Goal: Task Accomplishment & Management: Use online tool/utility

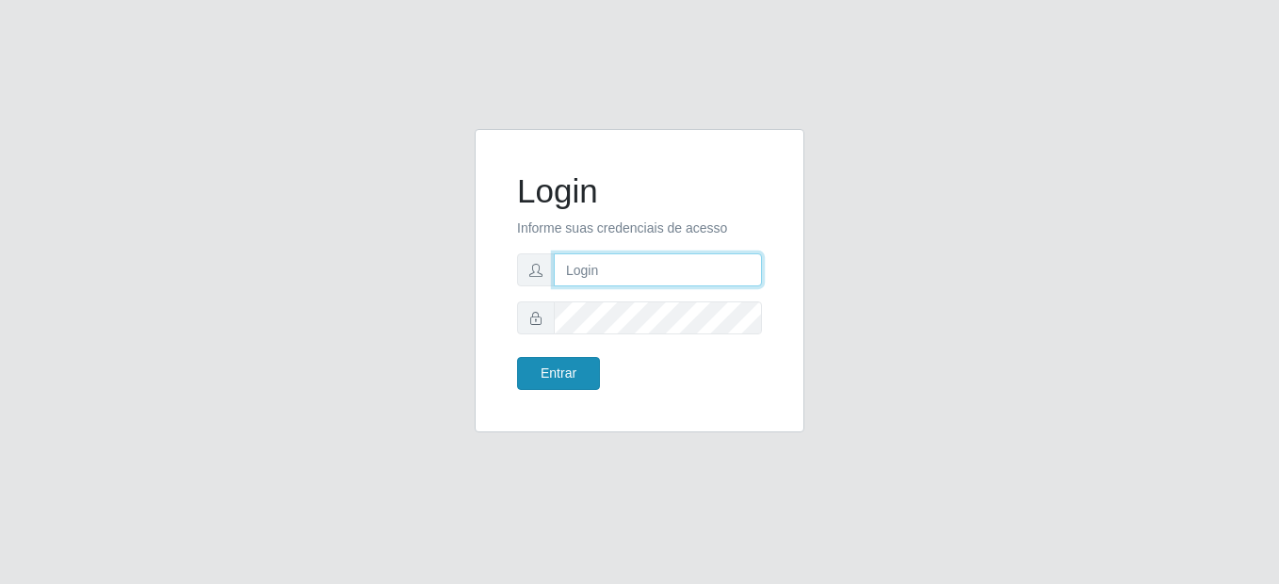
type input "mariabemais@B8"
click at [569, 372] on button "Entrar" at bounding box center [558, 373] width 83 height 33
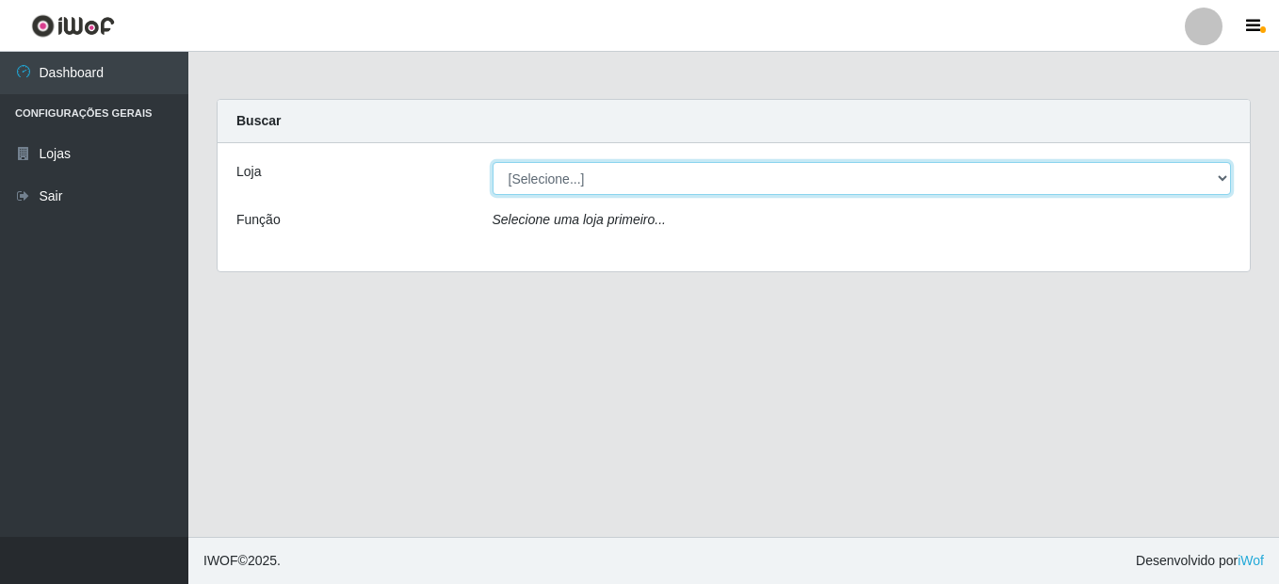
click at [630, 170] on select "[Selecione...] Bemais Supermercados - B8 [PERSON_NAME]" at bounding box center [862, 178] width 739 height 33
select select "413"
click at [493, 162] on select "[Selecione...] Bemais Supermercados - B8 [PERSON_NAME]" at bounding box center [862, 178] width 739 height 33
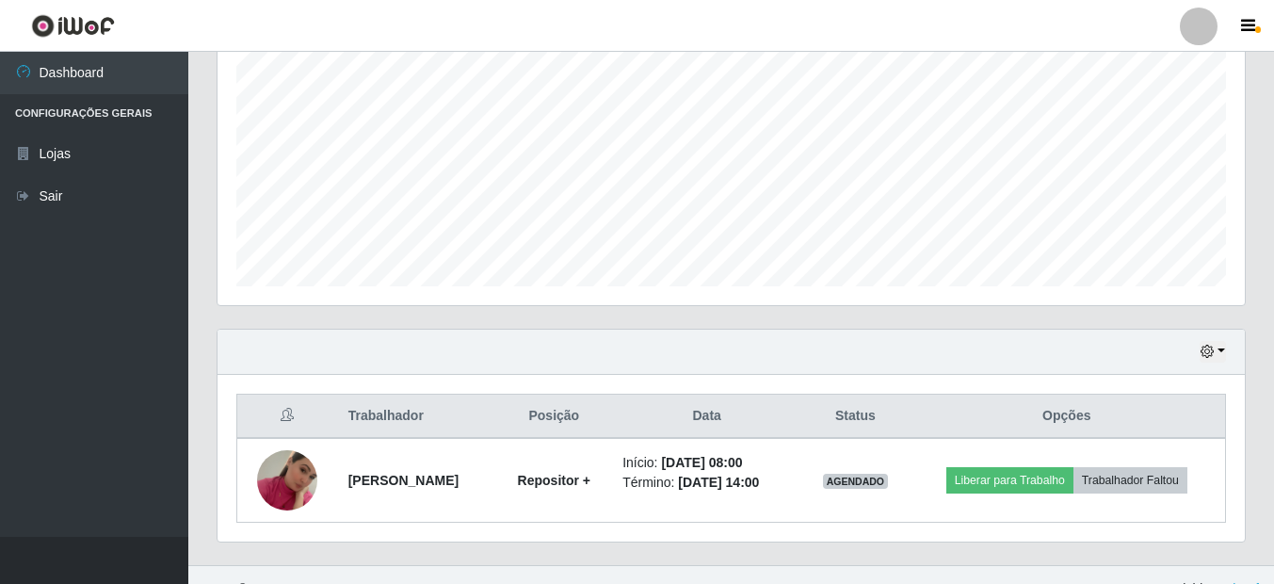
scroll to position [415, 0]
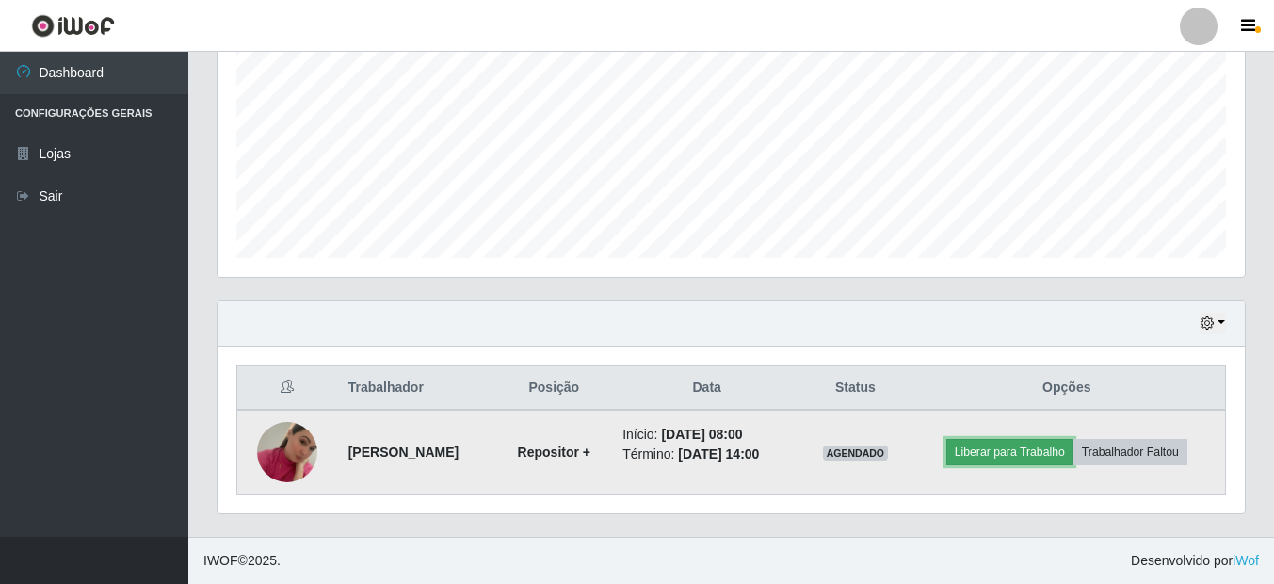
click at [1053, 454] on button "Liberar para Trabalho" at bounding box center [1010, 452] width 127 height 26
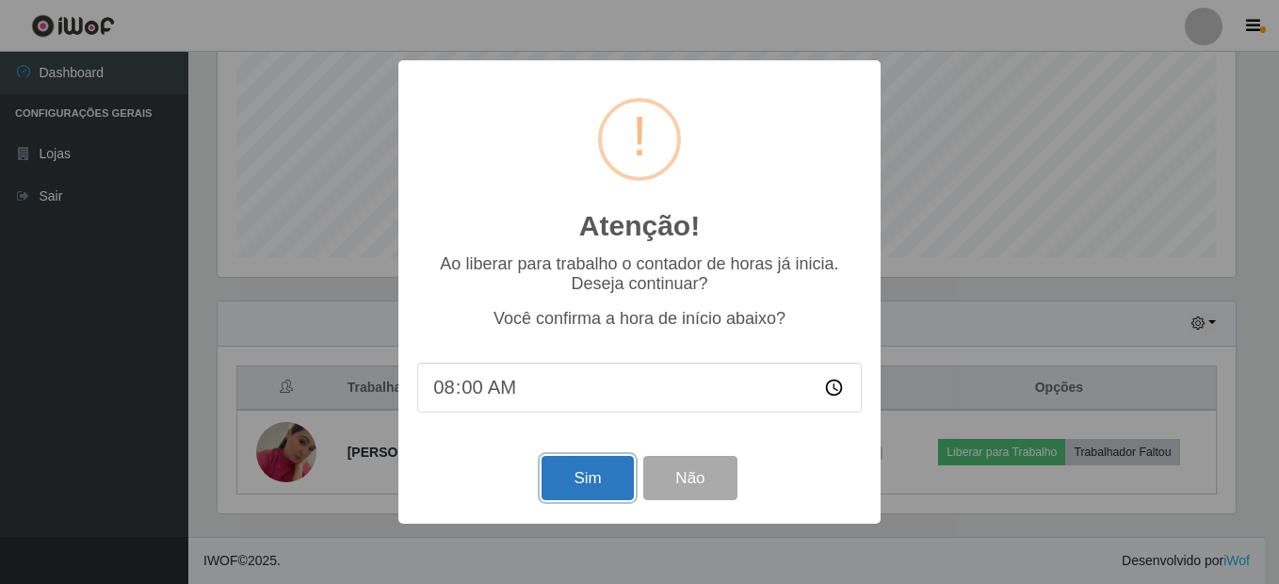
click at [568, 479] on button "Sim" at bounding box center [587, 478] width 91 height 44
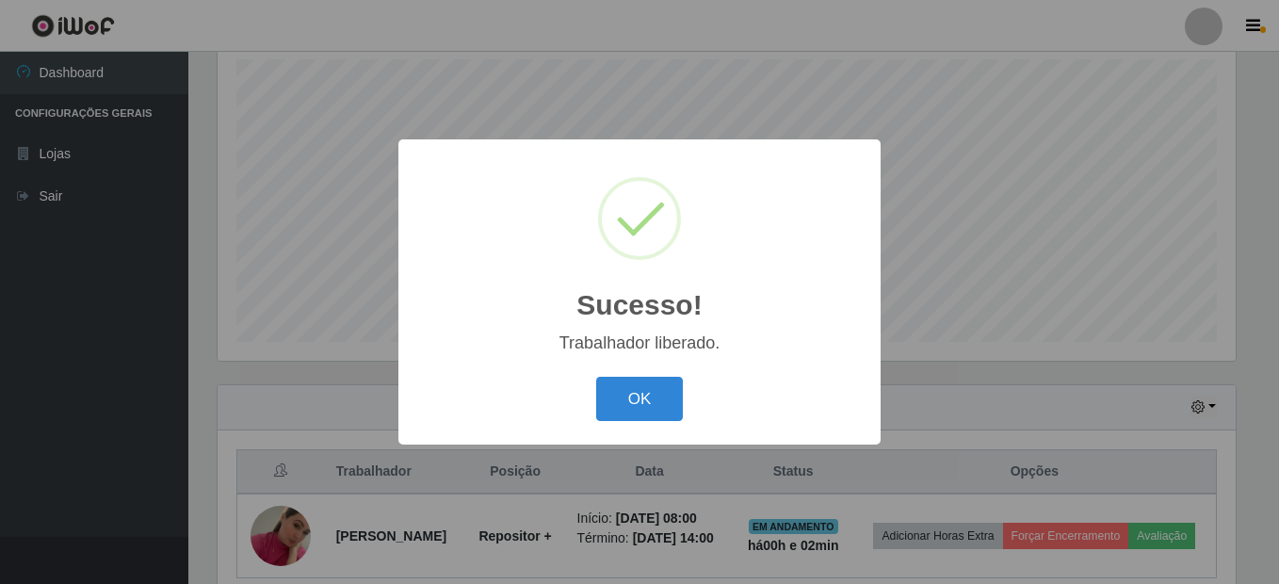
click at [596, 377] on button "OK" at bounding box center [640, 399] width 88 height 44
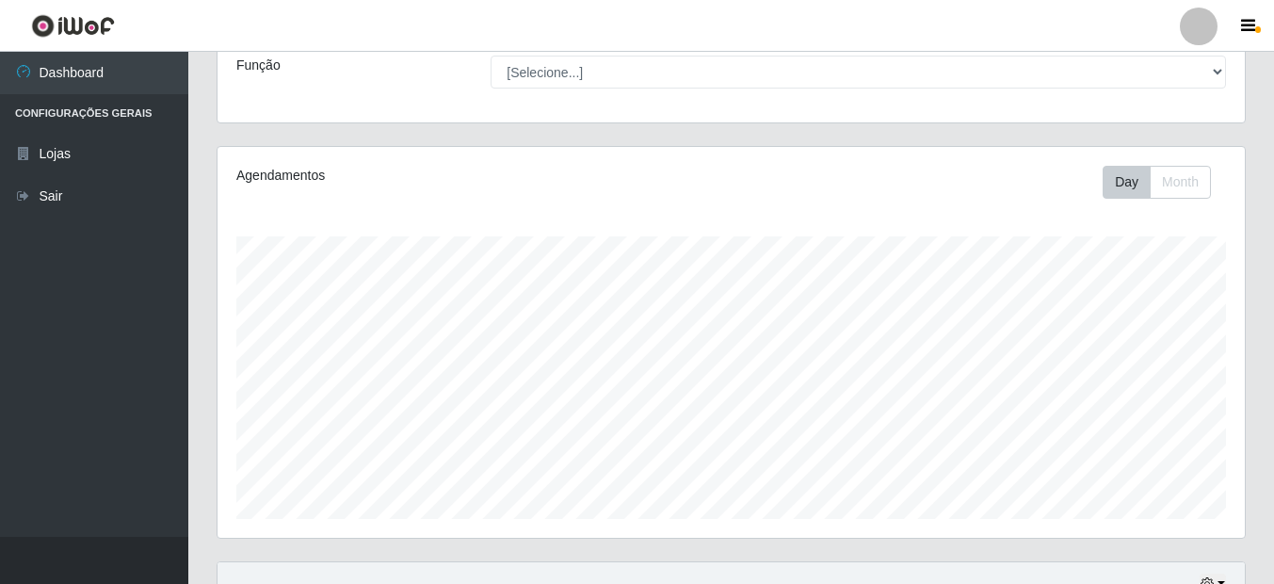
scroll to position [147, 0]
